Goal: Information Seeking & Learning: Learn about a topic

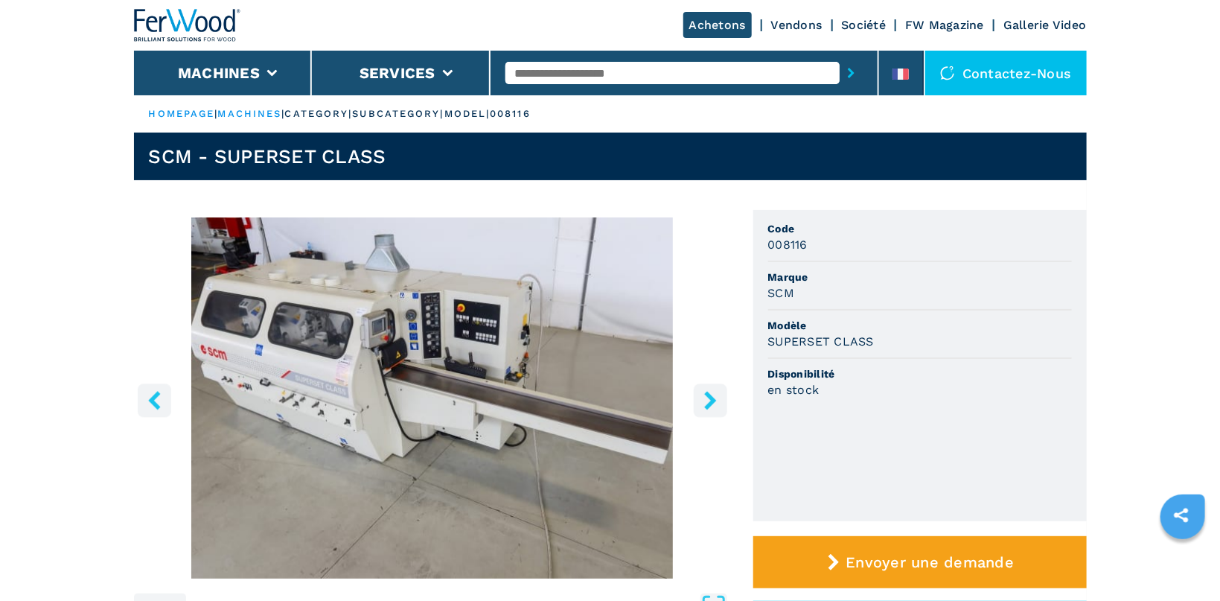
scroll to position [395, 0]
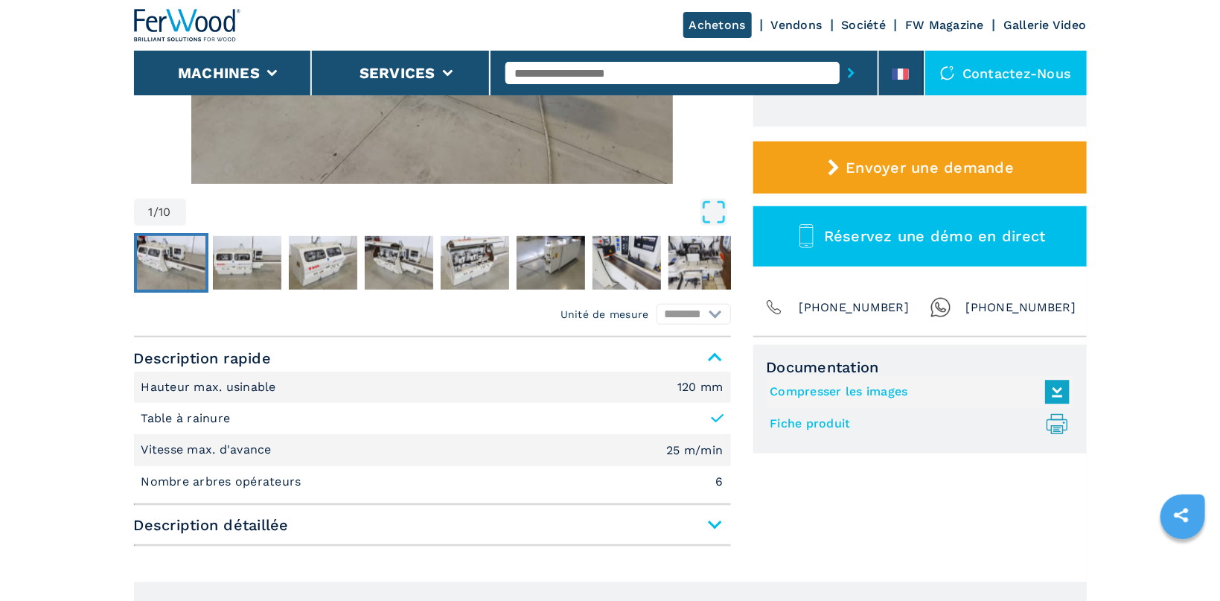
click at [809, 418] on link "Fiche produit .prefix__st0{stroke-linecap:round;stroke-linejoin:round}.prefix__…" at bounding box center [917, 424] width 292 height 25
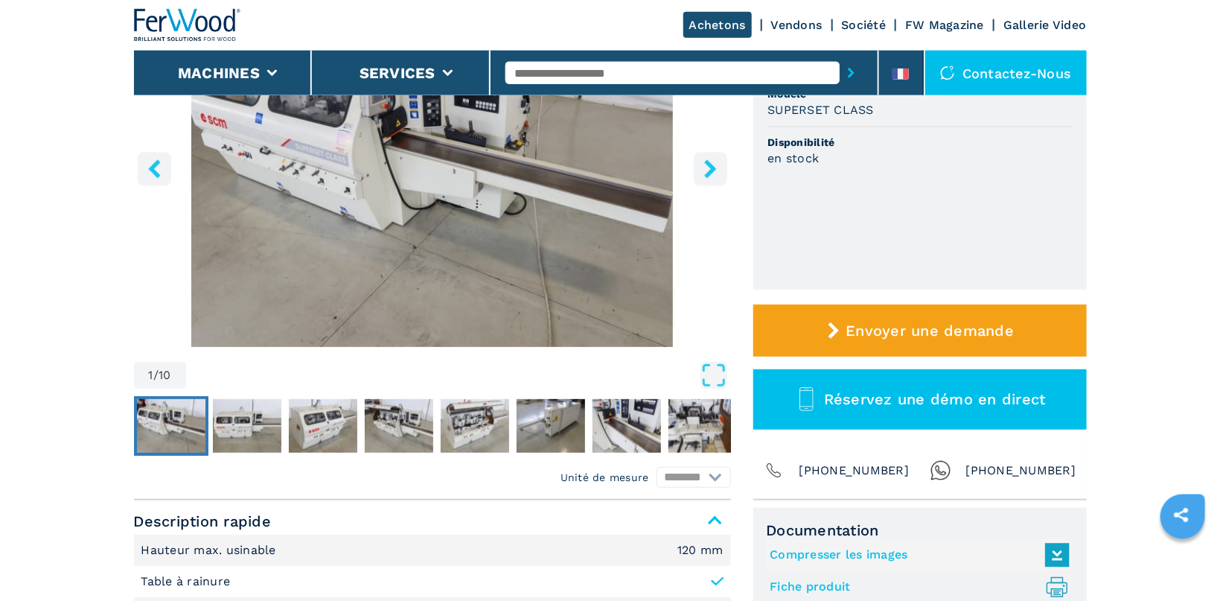
scroll to position [0, 0]
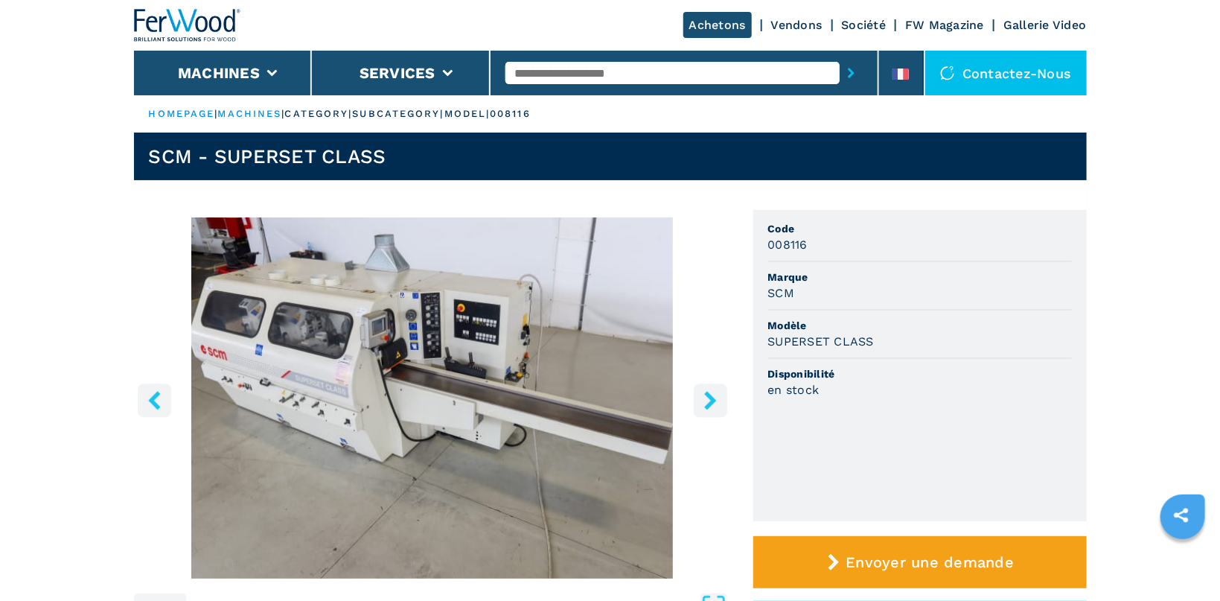
click at [535, 69] on input "text" at bounding box center [673, 73] width 334 height 22
type input "*******"
click at [854, 75] on icon "submit-button" at bounding box center [851, 73] width 7 height 10
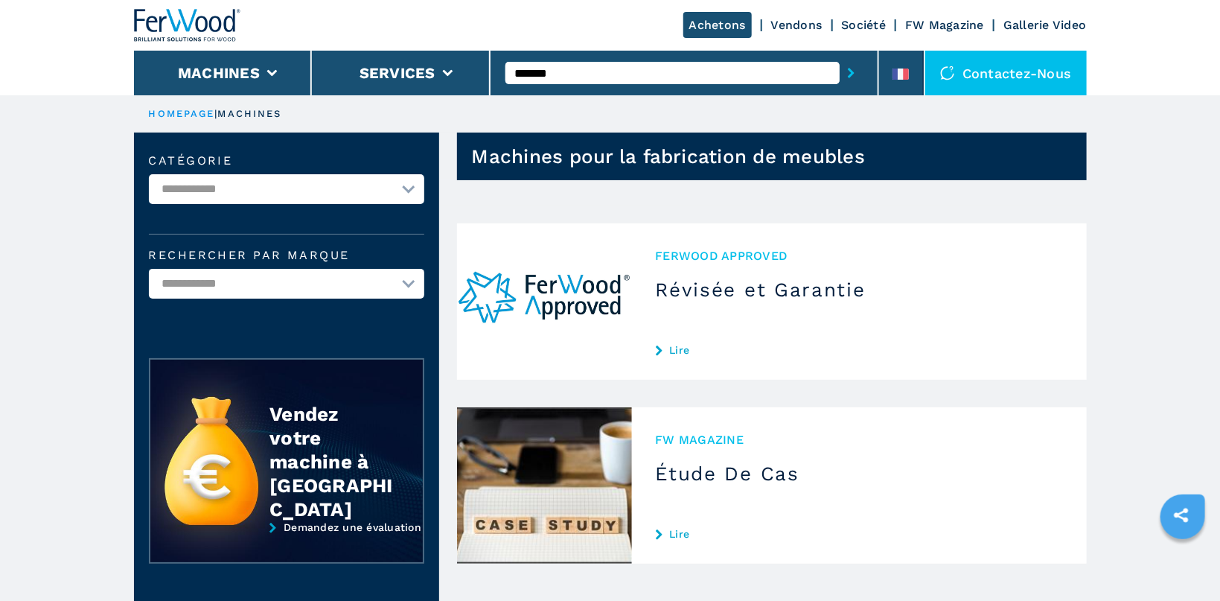
drag, startPoint x: 514, startPoint y: 77, endPoint x: 526, endPoint y: 76, distance: 11.9
click at [517, 77] on input "*******" at bounding box center [673, 73] width 334 height 22
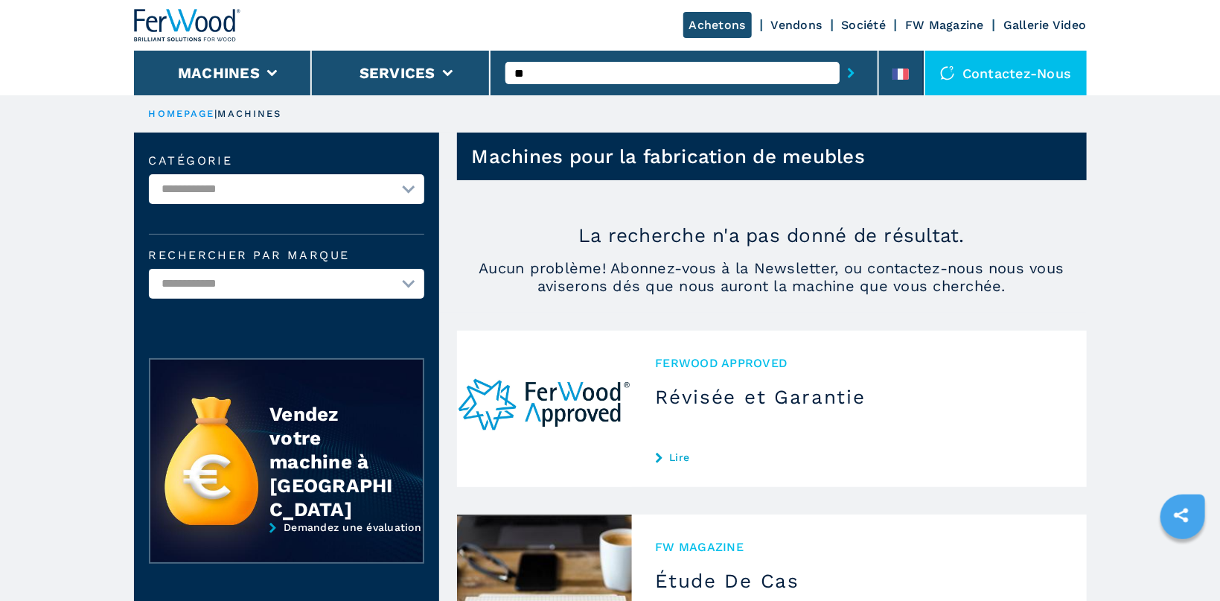
type input "*"
type input "******"
click at [851, 66] on button "submit-button" at bounding box center [851, 73] width 23 height 34
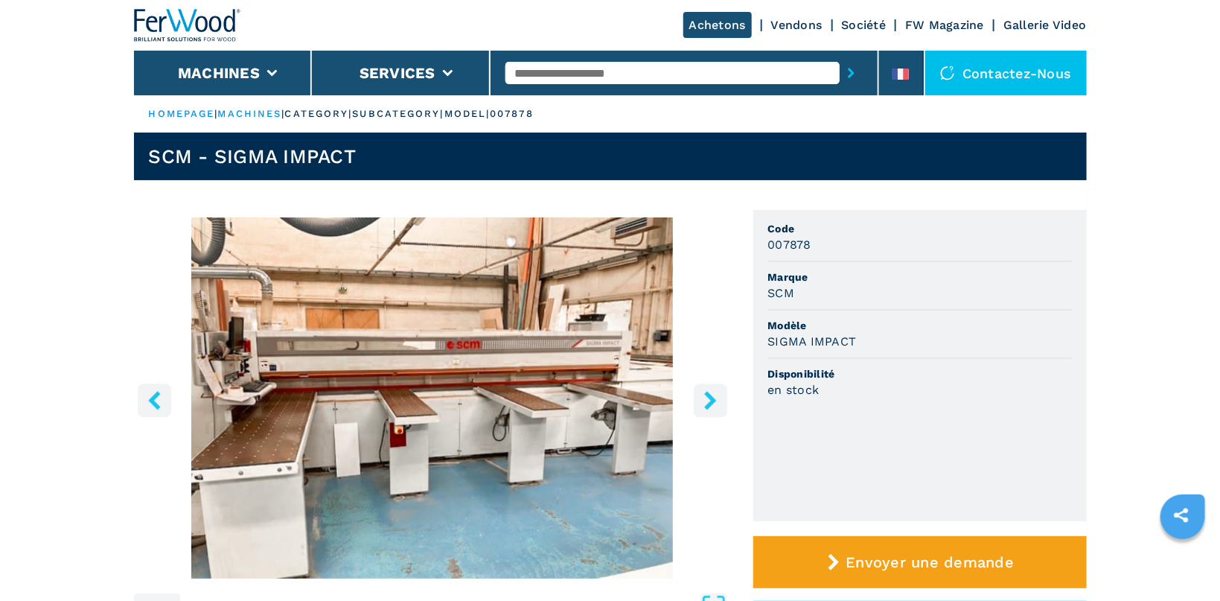
click at [709, 398] on icon "right-button" at bounding box center [710, 400] width 12 height 19
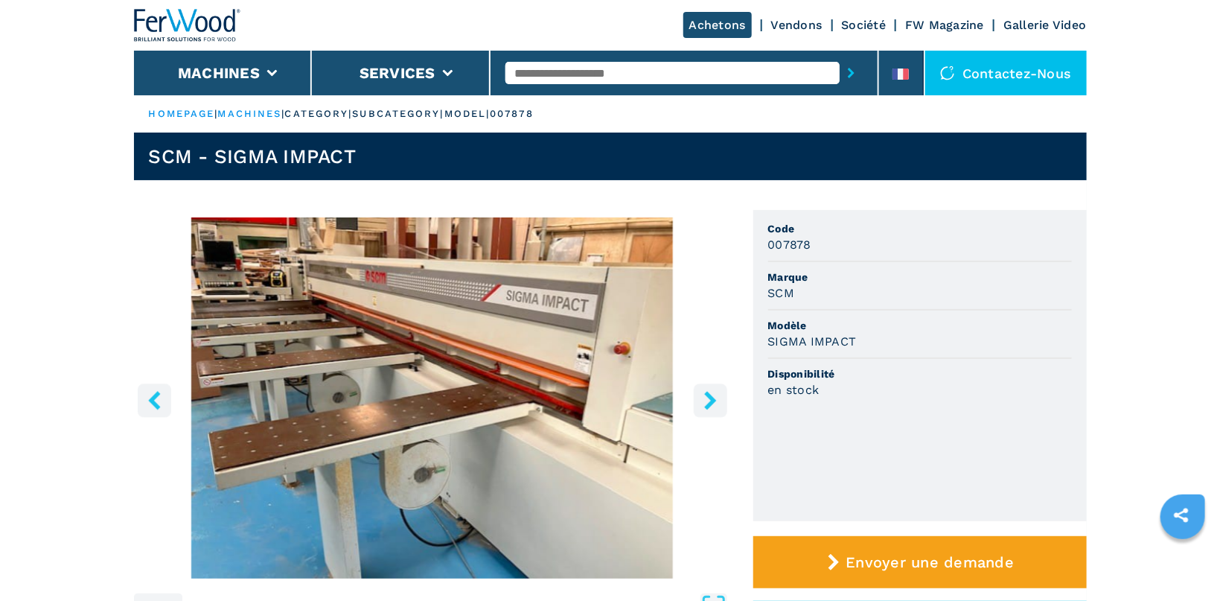
click at [707, 398] on icon "right-button" at bounding box center [710, 400] width 19 height 19
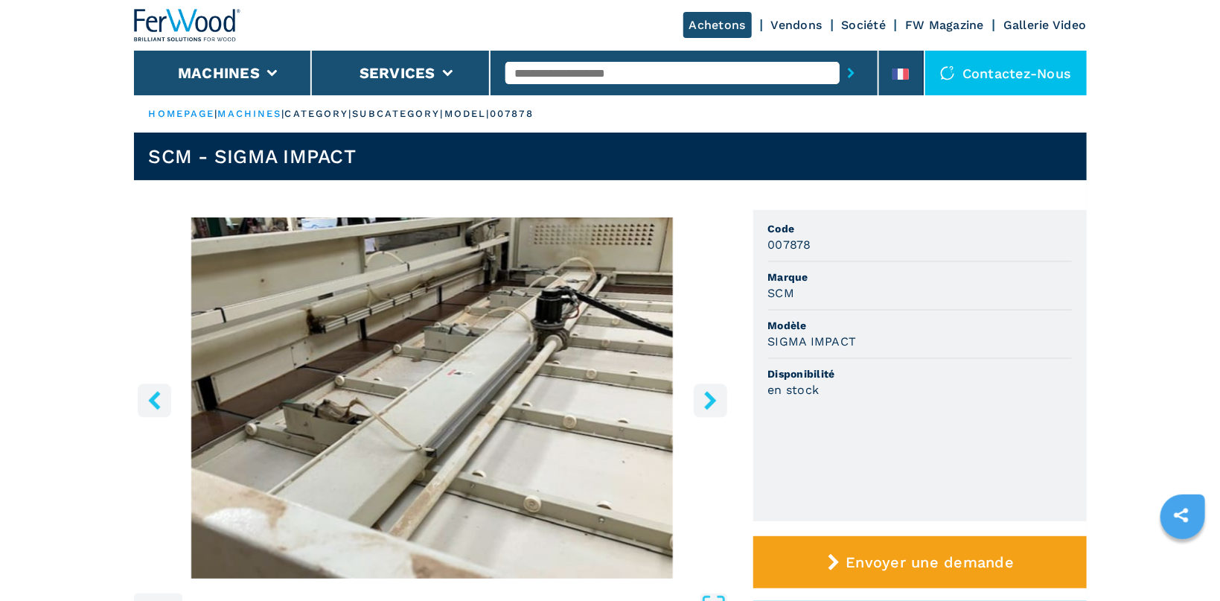
click at [707, 398] on icon "right-button" at bounding box center [710, 400] width 19 height 19
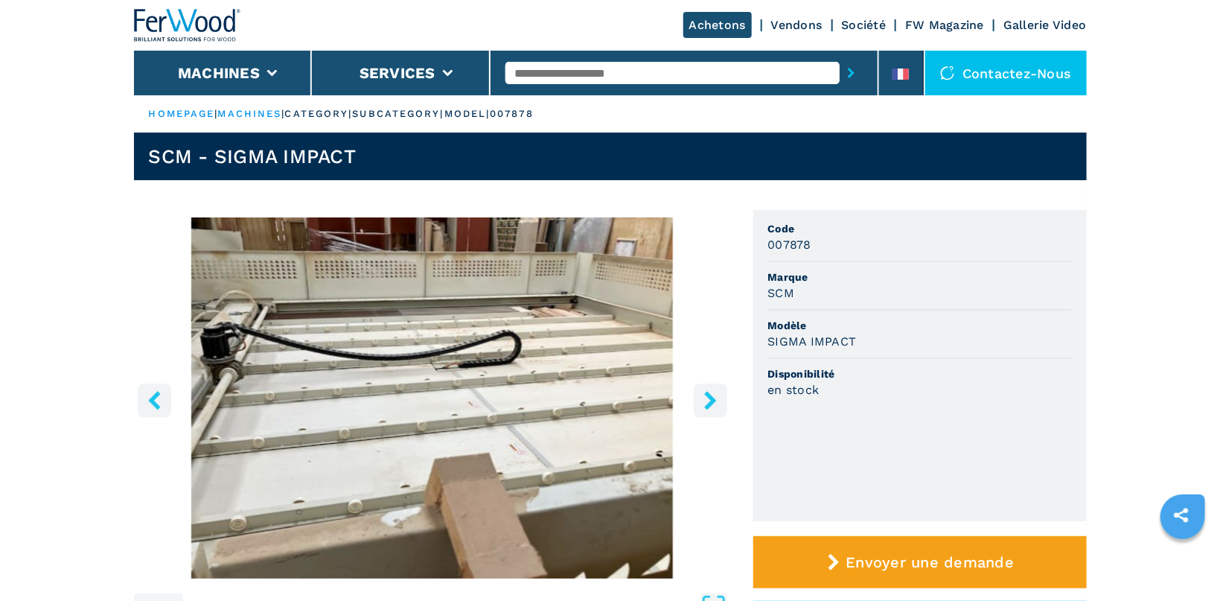
click at [707, 398] on icon "right-button" at bounding box center [710, 400] width 19 height 19
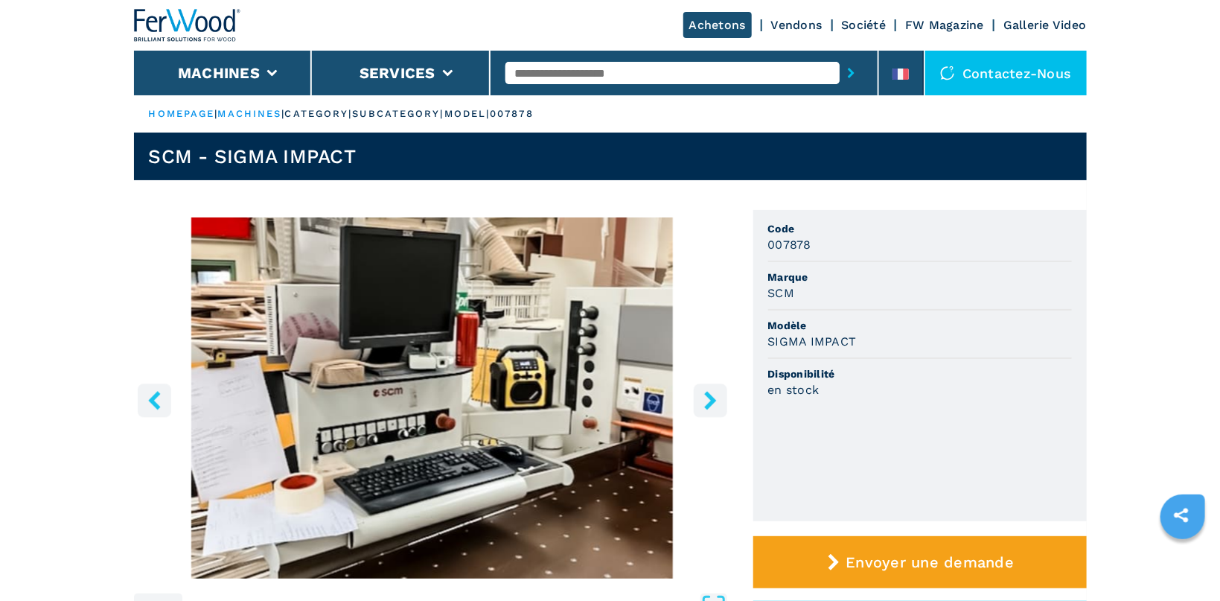
click at [707, 398] on icon "right-button" at bounding box center [710, 400] width 19 height 19
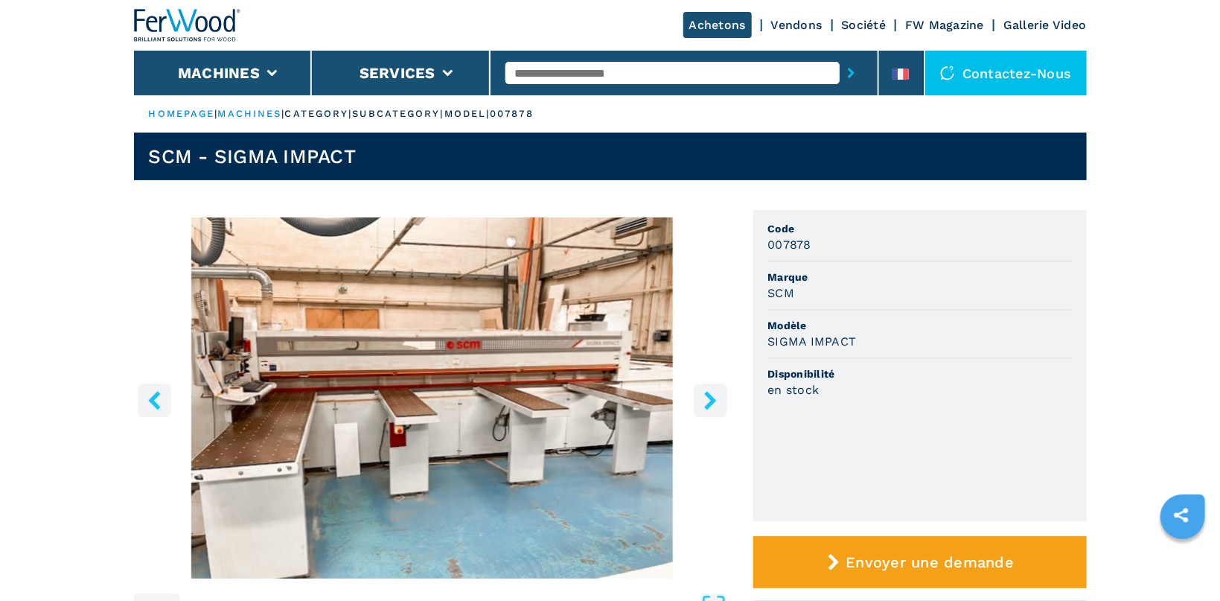
click at [707, 398] on icon "right-button" at bounding box center [710, 400] width 19 height 19
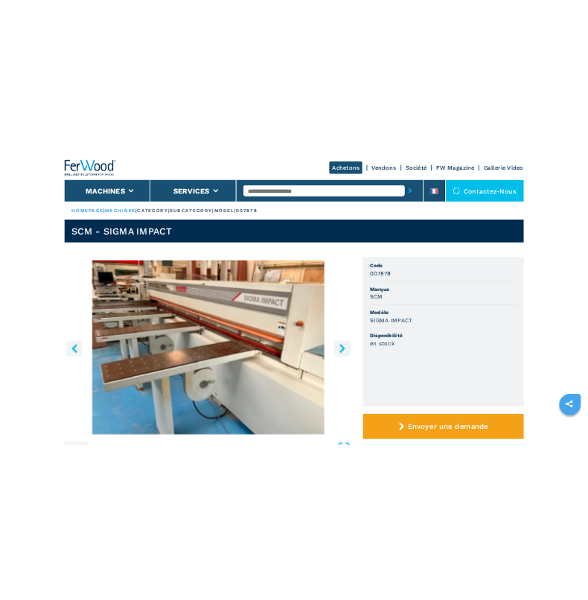
scroll to position [395, 0]
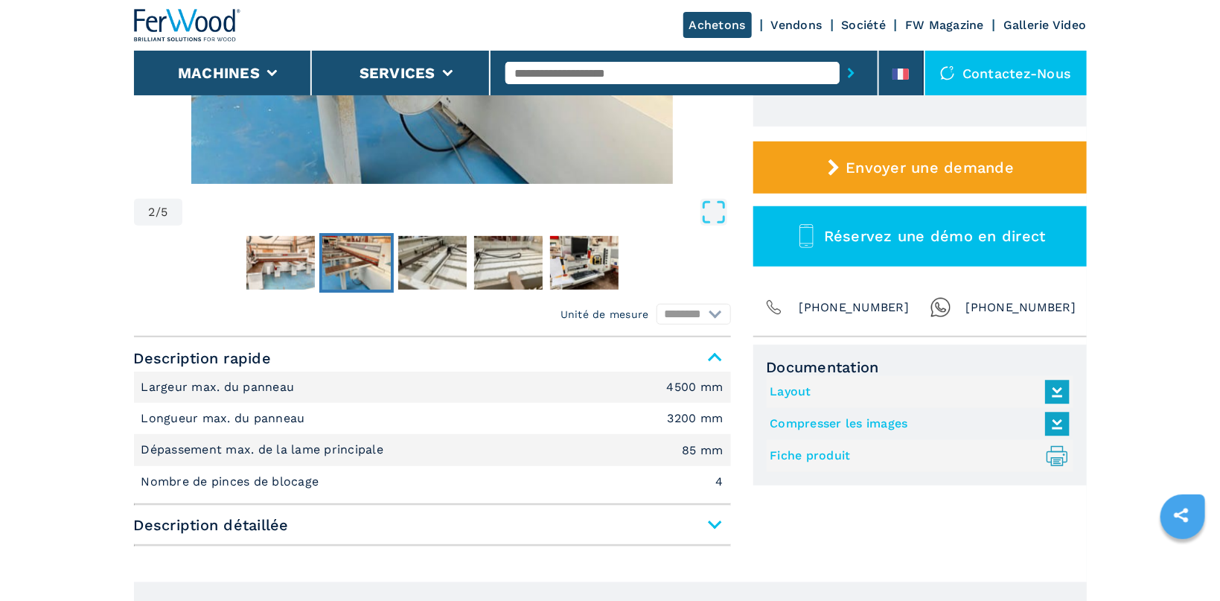
click at [796, 460] on link "Fiche produit .prefix__st0{stroke-linecap:round;stroke-linejoin:round}.prefix__…" at bounding box center [917, 456] width 292 height 25
click at [800, 385] on link "Layout" at bounding box center [917, 392] width 292 height 25
